Goal: Task Accomplishment & Management: Manage account settings

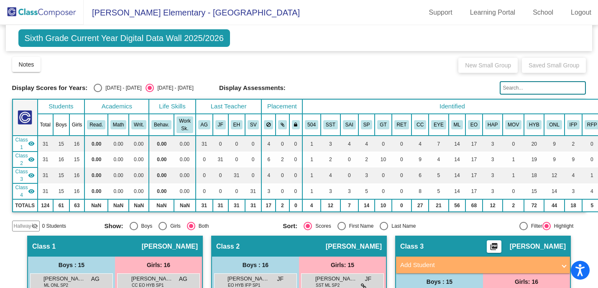
scroll to position [0, 8]
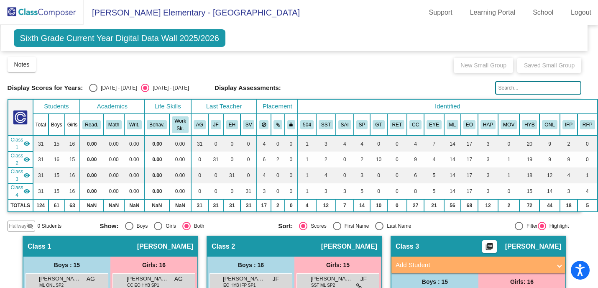
click at [90, 38] on span "Sixth Grade Current Year Digital Data Wall 2025/2026" at bounding box center [120, 38] width 212 height 18
click at [89, 86] on div "Select an option" at bounding box center [93, 88] width 8 height 8
click at [93, 92] on input "[DATE] - [DATE]" at bounding box center [93, 92] width 0 height 0
radio input "true"
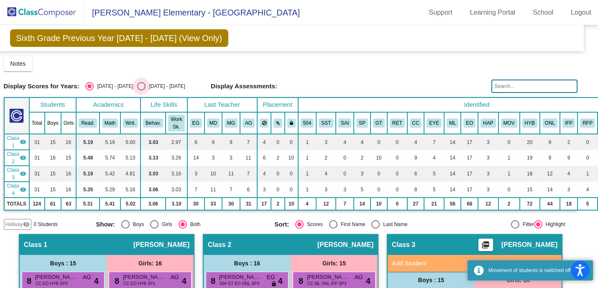
click at [137, 85] on div "Select an option" at bounding box center [141, 86] width 8 height 8
click at [141, 90] on input "[DATE] - [DATE]" at bounding box center [141, 90] width 0 height 0
radio input "true"
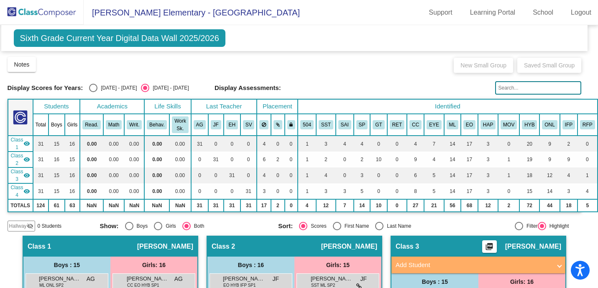
click at [476, 65] on div "New Small Group Saved Small Group" at bounding box center [516, 64] width 132 height 17
click at [524, 70] on div "New Small Group Saved Small Group" at bounding box center [516, 64] width 132 height 17
click at [198, 41] on span "Sixth Grade Current Year Digital Data Wall 2025/2026" at bounding box center [120, 38] width 212 height 18
click at [45, 40] on span "Sixth Grade Current Year Digital Data Wall 2025/2026" at bounding box center [120, 38] width 212 height 18
click at [83, 36] on span "Sixth Grade Current Year Digital Data Wall 2025/2026" at bounding box center [120, 38] width 212 height 18
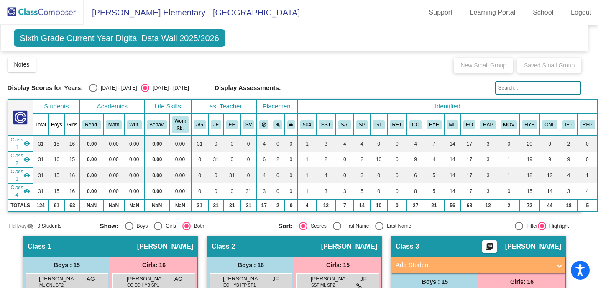
click at [29, 15] on img at bounding box center [42, 12] width 84 height 25
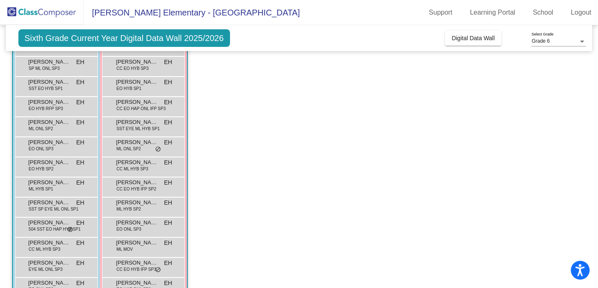
scroll to position [0, 0]
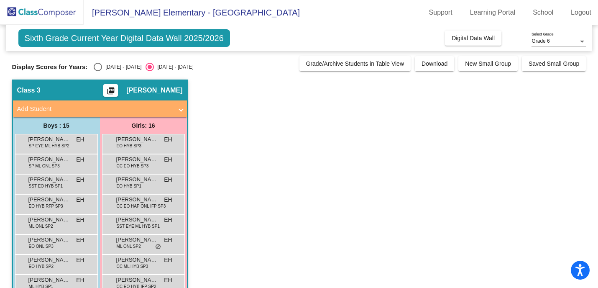
click at [178, 115] on mat-expansion-panel-header "Add Student" at bounding box center [100, 108] width 174 height 17
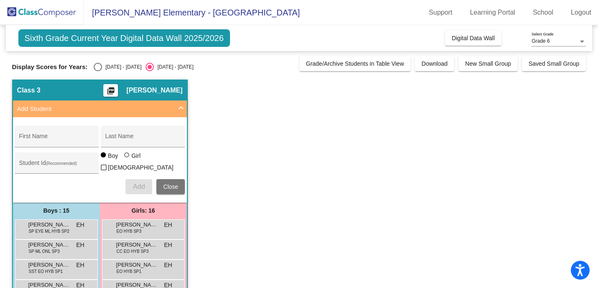
click at [180, 113] on span at bounding box center [181, 109] width 3 height 10
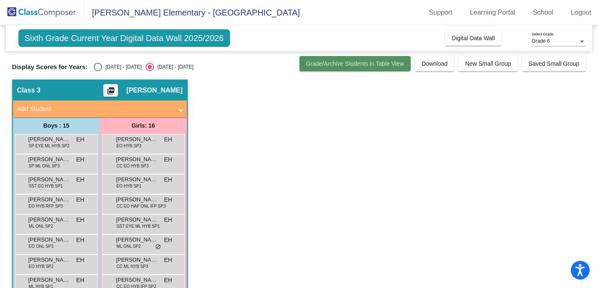
click at [308, 68] on button "Grade/Archive Students in Table View" at bounding box center [356, 63] width 112 height 15
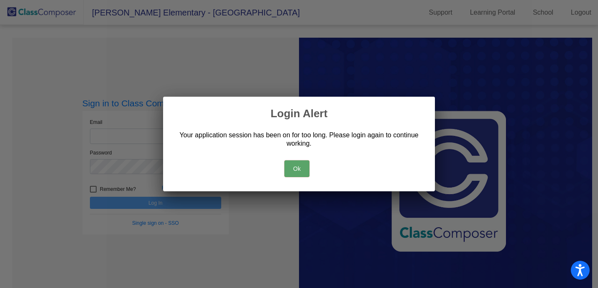
click at [289, 163] on button "Ok" at bounding box center [297, 168] width 25 height 17
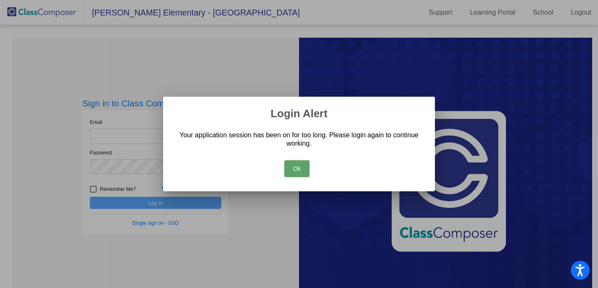
click at [306, 164] on button "Ok" at bounding box center [297, 168] width 25 height 17
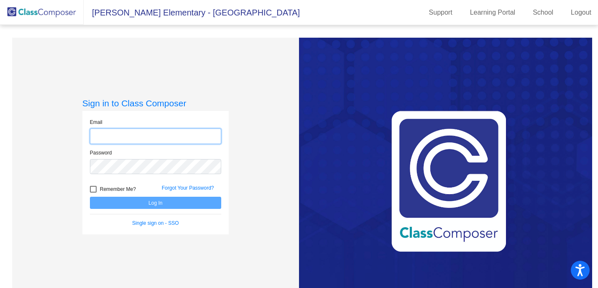
click at [138, 133] on input "email" at bounding box center [155, 135] width 131 height 15
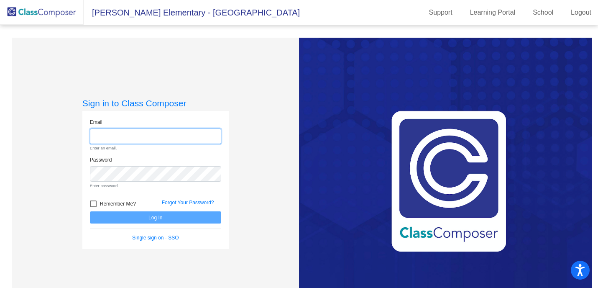
type input "[EMAIL_ADDRESS][DOMAIN_NAME]"
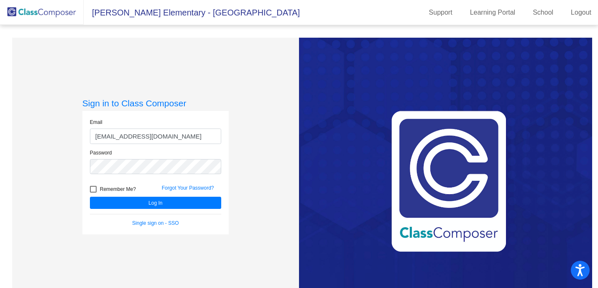
click at [145, 210] on form "Email [EMAIL_ADDRESS][DOMAIN_NAME] Password Remember Me? Forgot Your Password? …" at bounding box center [155, 172] width 131 height 108
click at [159, 203] on button "Log In" at bounding box center [155, 203] width 131 height 12
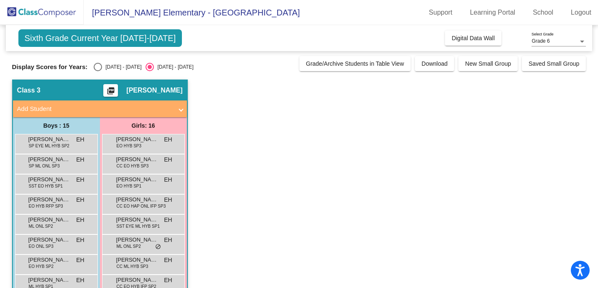
click at [484, 71] on div "Sixth Grade Current Year [DATE]-[DATE] Add, Move, or Retain Students Off On Inc…" at bounding box center [299, 247] width 575 height 444
click at [497, 63] on span "New Small Group" at bounding box center [488, 63] width 46 height 7
click at [144, 89] on span "[PERSON_NAME]" at bounding box center [154, 90] width 56 height 8
click at [28, 89] on span "Class 3" at bounding box center [28, 90] width 23 height 8
click at [468, 39] on span "Digital Data Wall" at bounding box center [473, 38] width 43 height 7
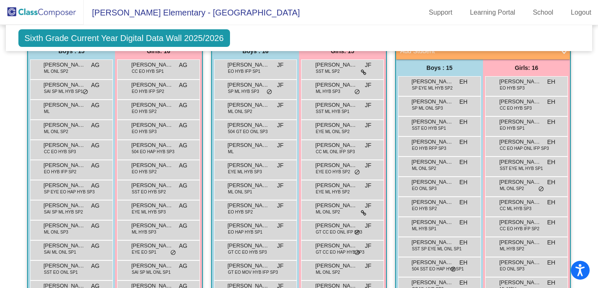
scroll to position [219, 0]
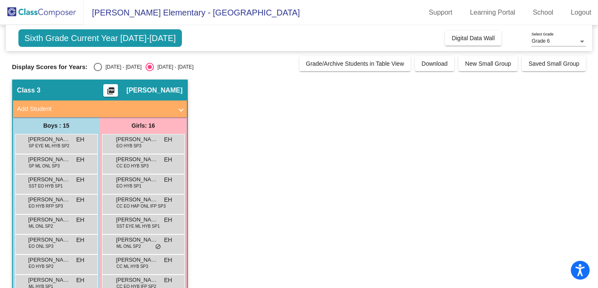
click at [586, 43] on div at bounding box center [583, 42] width 8 height 6
click at [512, 167] on div at bounding box center [299, 144] width 598 height 288
